Goal: Task Accomplishment & Management: Manage account settings

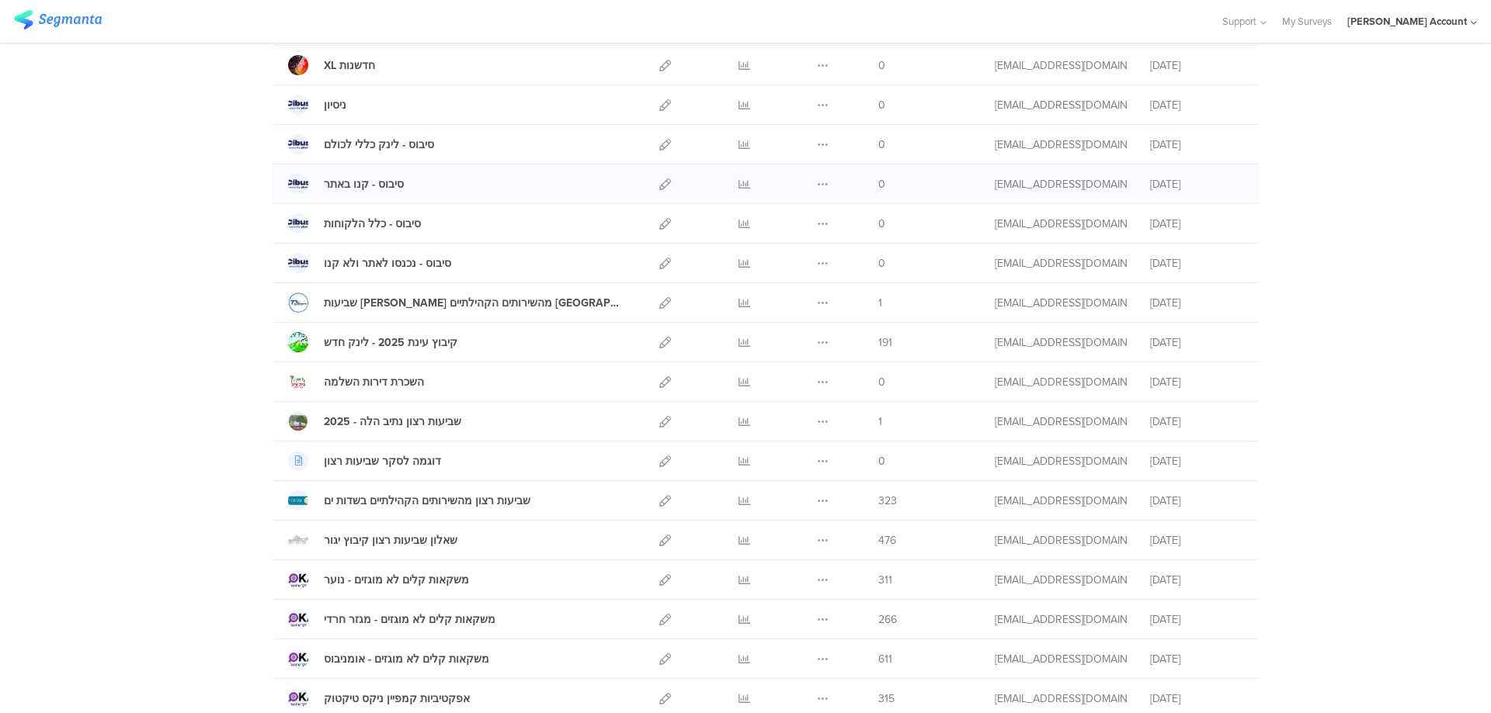
scroll to position [207, 0]
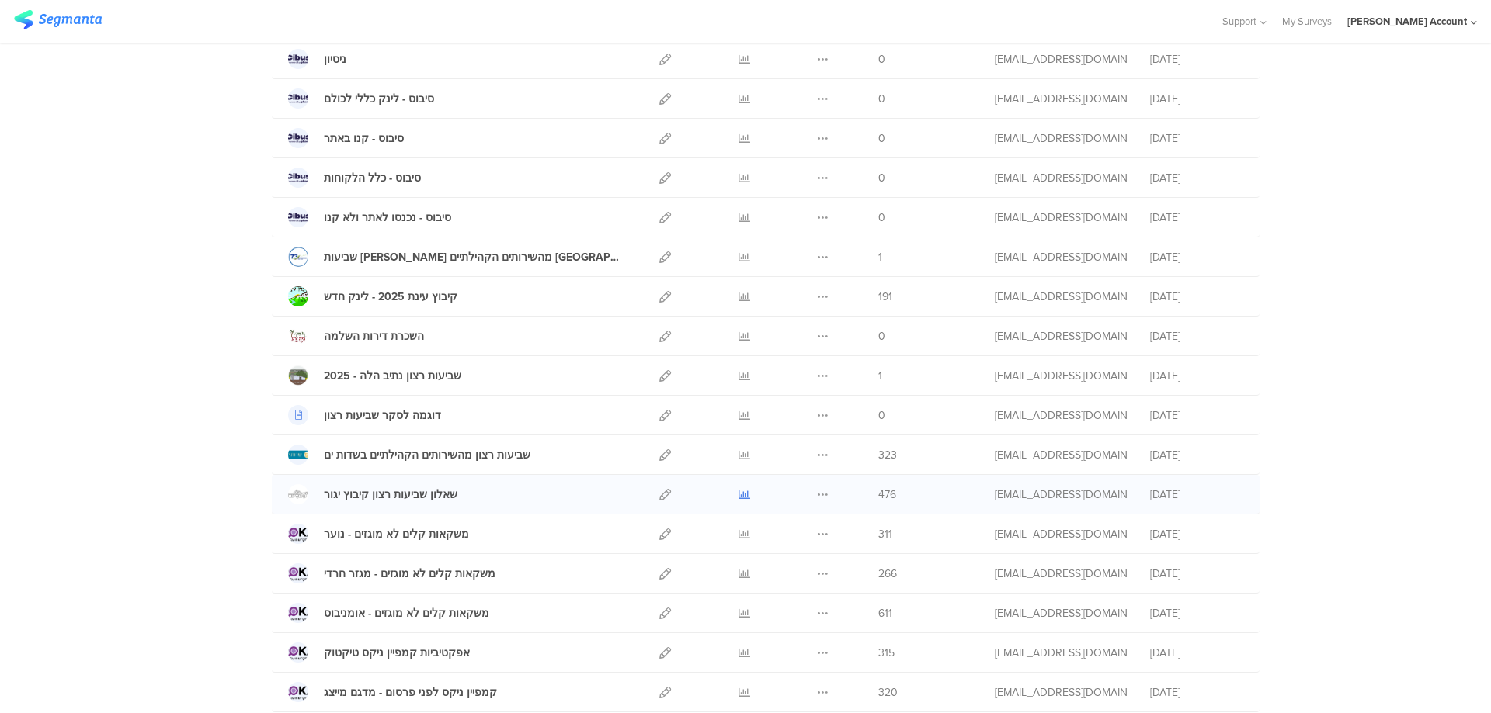
click at [738, 490] on icon at bounding box center [744, 495] width 12 height 12
click at [741, 297] on icon at bounding box center [744, 297] width 12 height 12
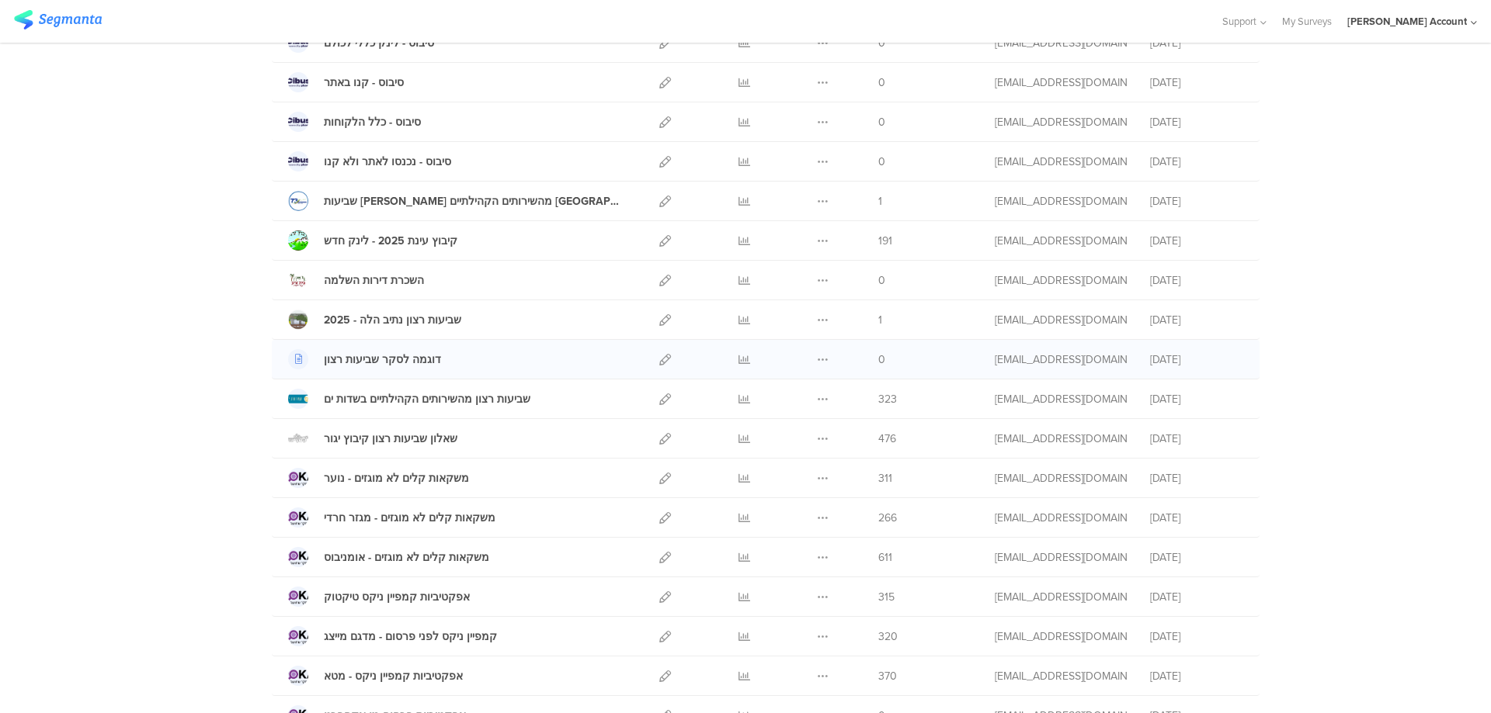
scroll to position [311, 0]
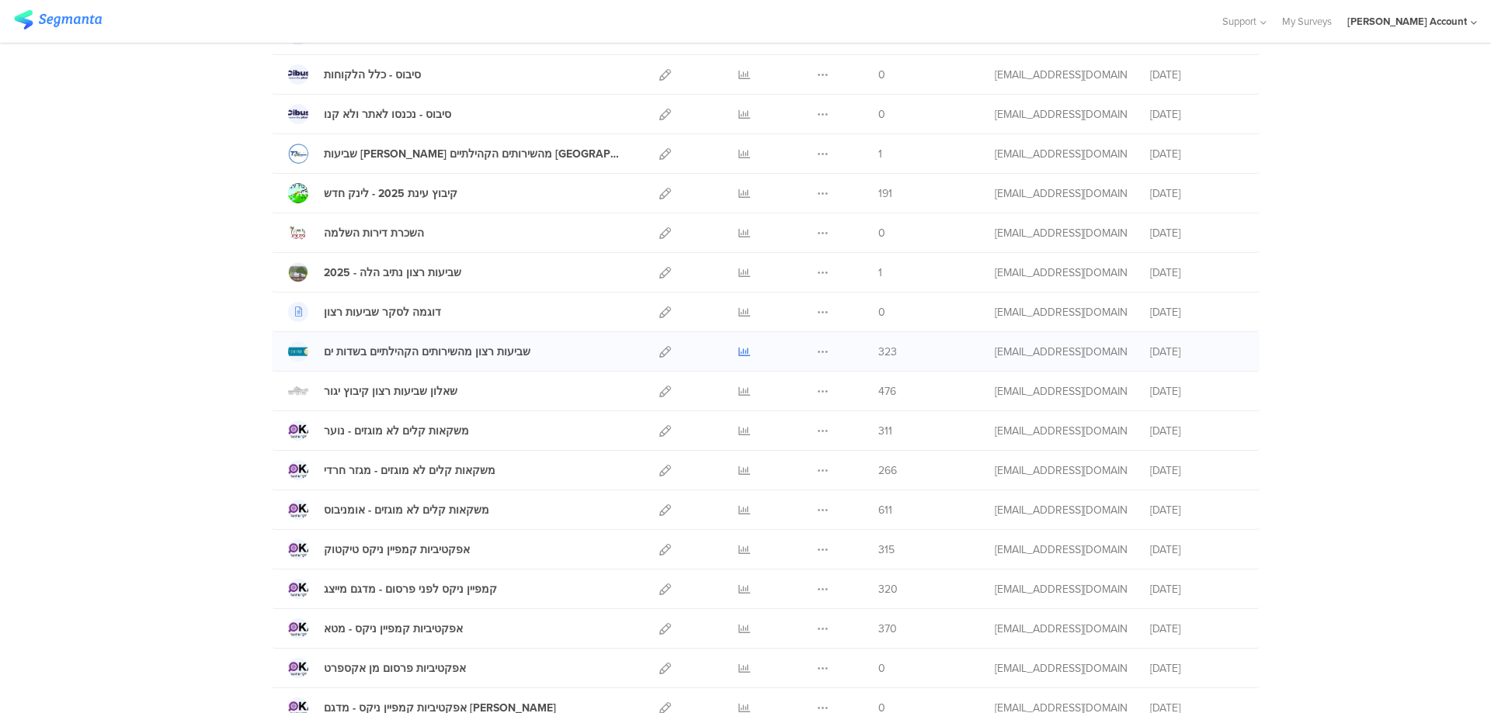
click at [738, 347] on icon at bounding box center [744, 352] width 12 height 12
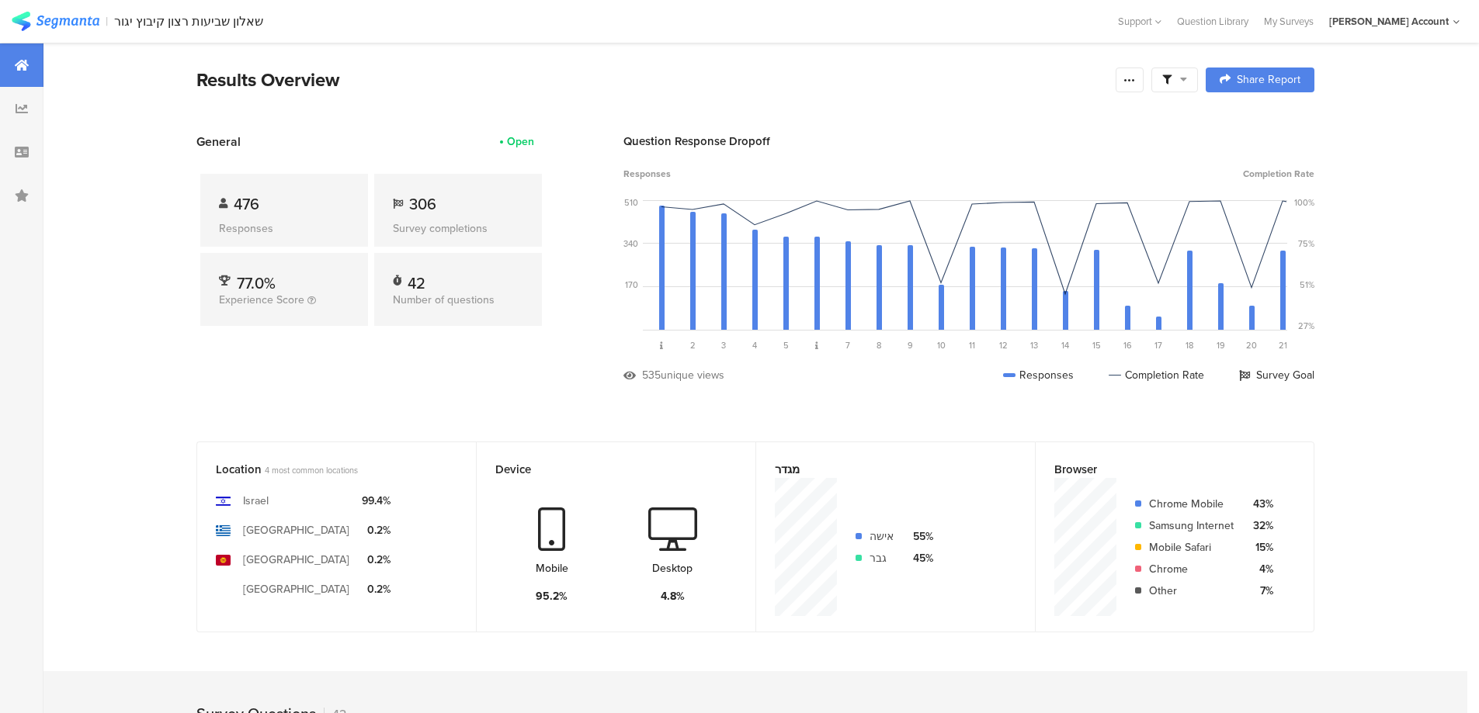
click at [1182, 77] on span at bounding box center [1174, 80] width 25 height 14
click at [1265, 121] on span at bounding box center [1253, 123] width 23 height 12
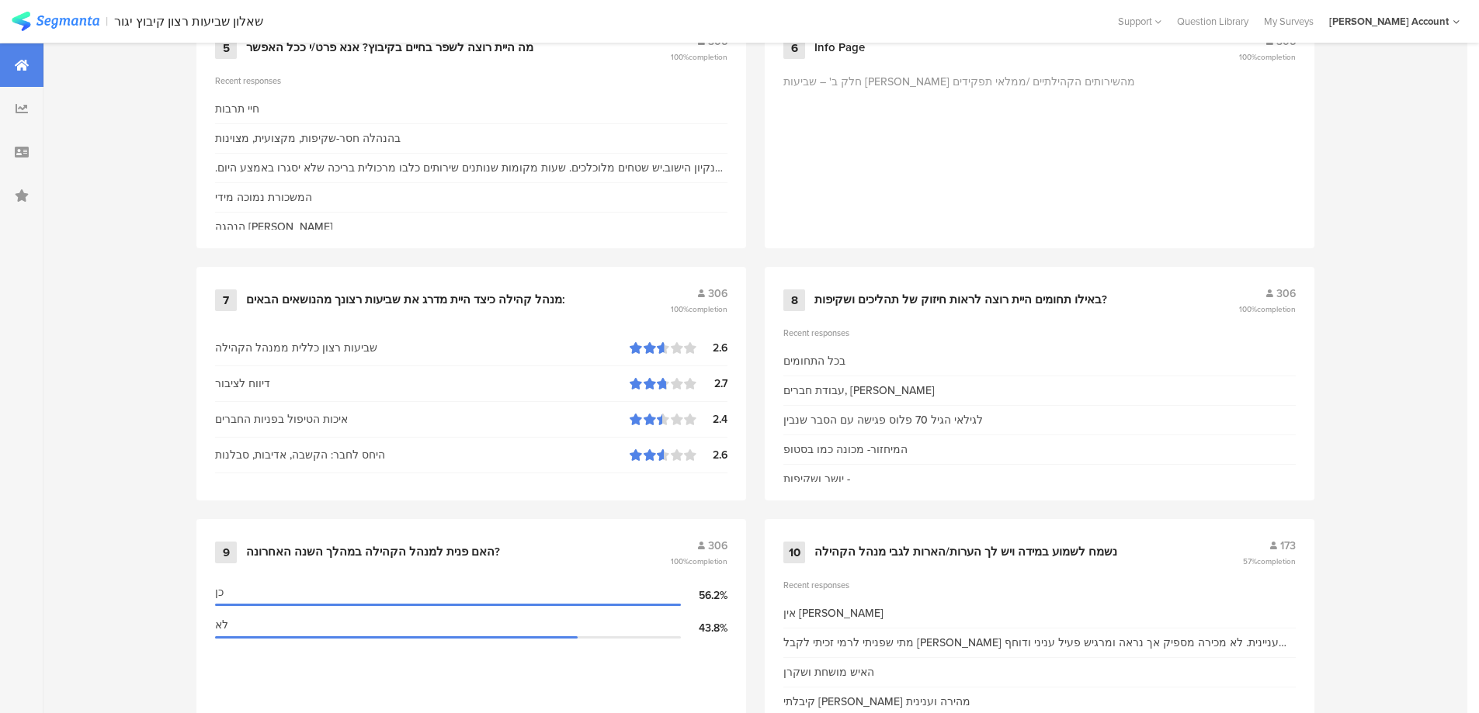
scroll to position [1242, 0]
